Goal: Transaction & Acquisition: Purchase product/service

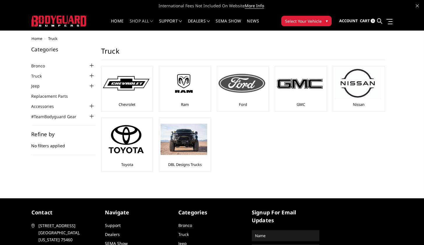
click at [243, 85] on img at bounding box center [241, 83] width 47 height 19
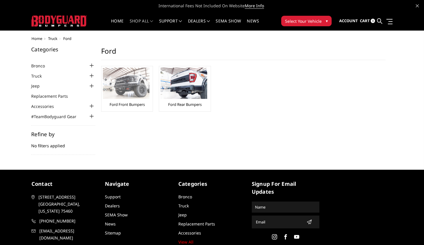
click at [119, 85] on img at bounding box center [126, 83] width 47 height 31
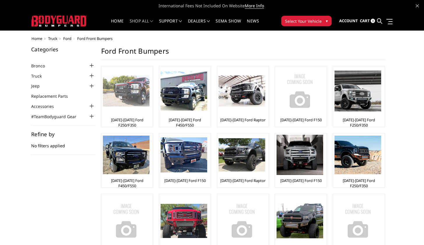
click at [123, 94] on img at bounding box center [126, 90] width 47 height 31
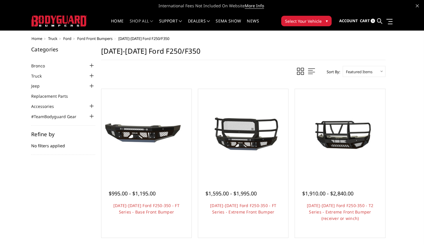
click at [89, 75] on div at bounding box center [91, 75] width 7 height 7
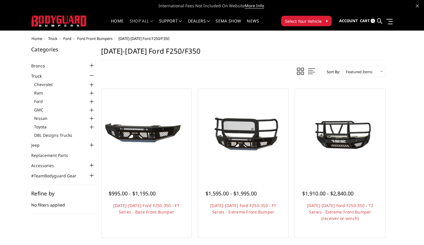
click at [44, 202] on div "Refine by No filters applied" at bounding box center [63, 202] width 64 height 23
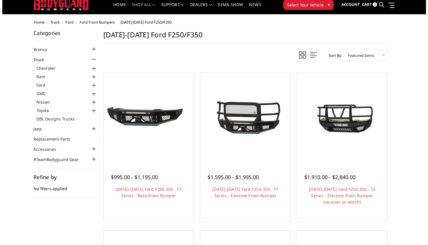
scroll to position [17, 0]
